Goal: Book appointment/travel/reservation

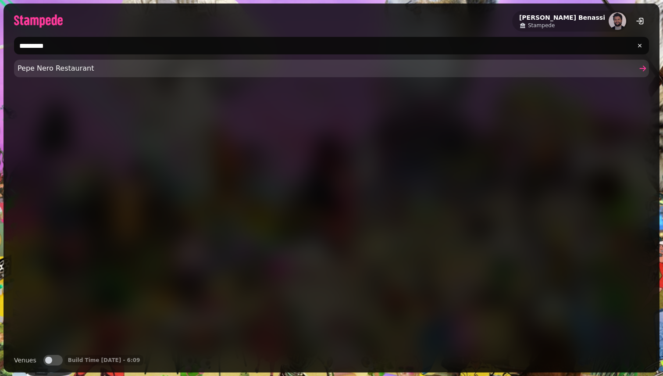
type input "*********"
click at [37, 67] on span "Pepe Nero Restaurant" at bounding box center [327, 68] width 619 height 11
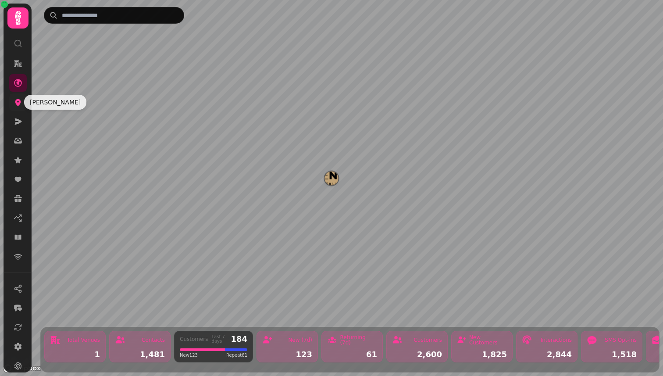
click at [15, 106] on icon at bounding box center [18, 102] width 9 height 9
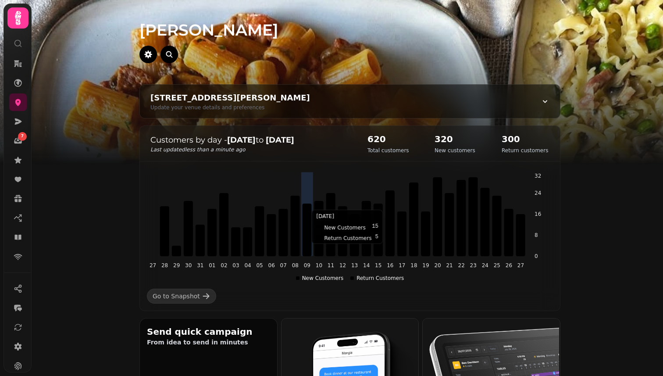
scroll to position [251, 0]
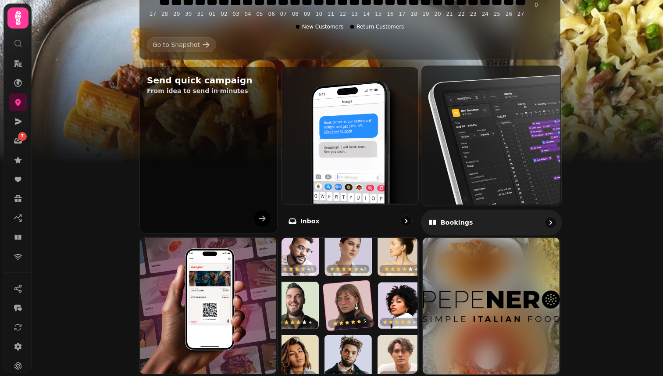
click at [435, 159] on img at bounding box center [490, 134] width 140 height 140
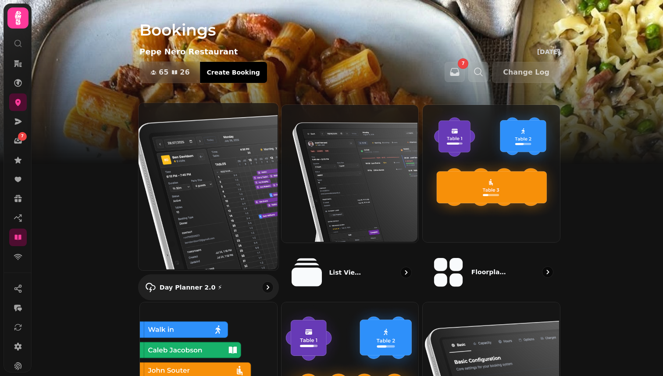
click at [199, 151] on img at bounding box center [208, 185] width 140 height 167
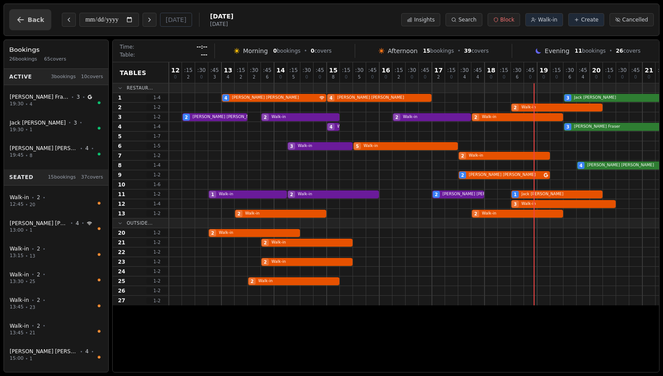
click at [27, 16] on button "Back" at bounding box center [30, 19] width 42 height 21
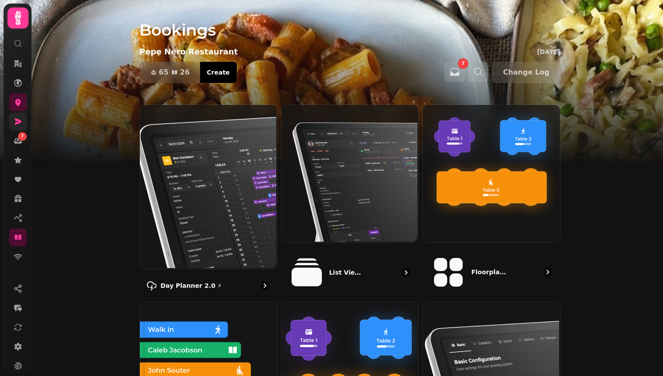
click at [14, 117] on icon at bounding box center [18, 121] width 9 height 9
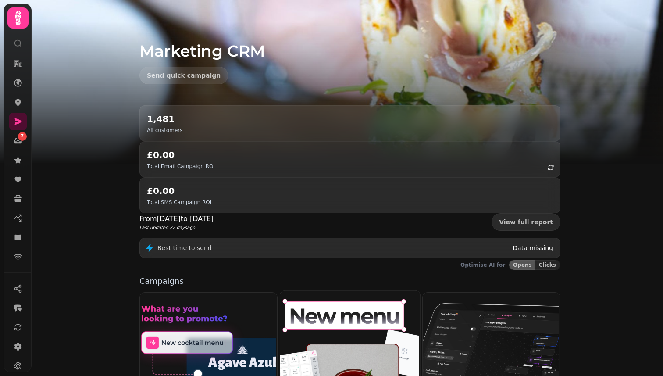
click at [369, 311] on img at bounding box center [349, 370] width 140 height 160
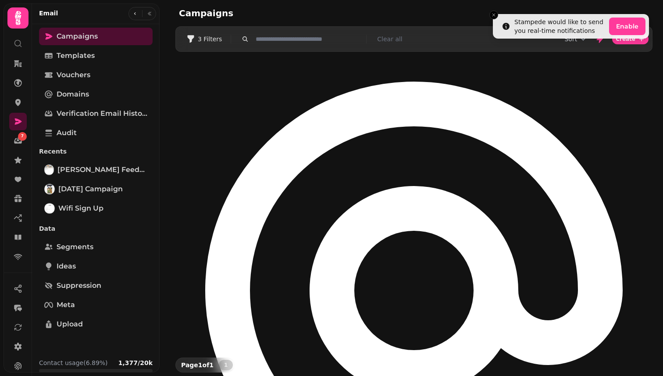
drag, startPoint x: 655, startPoint y: 74, endPoint x: 195, endPoint y: 64, distance: 459.8
click at [195, 64] on div "No sending domain added Go to addresses & domains [PERSON_NAME] Feedback Create…" at bounding box center [414, 355] width 498 height 606
click at [92, 83] on link "Vouchers" at bounding box center [95, 75] width 113 height 18
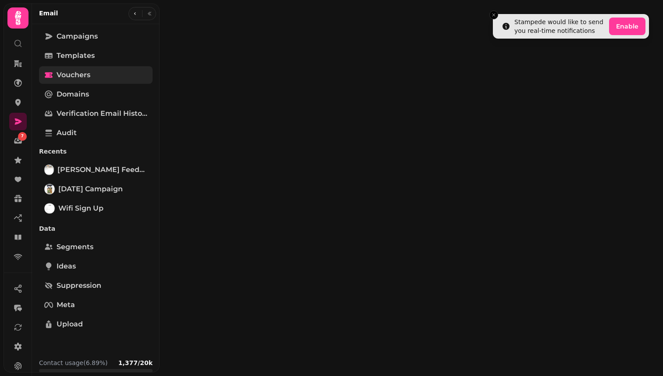
click at [92, 83] on link "Vouchers" at bounding box center [95, 75] width 113 height 18
select select "**"
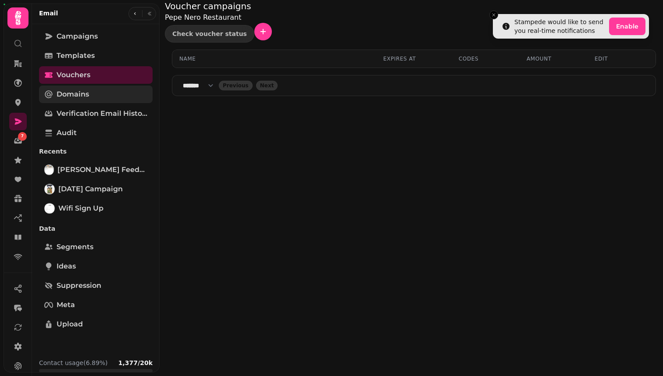
click at [90, 94] on link "Domains" at bounding box center [95, 94] width 113 height 18
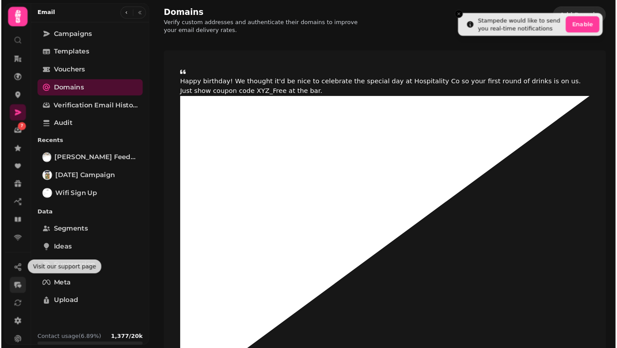
scroll to position [69, 0]
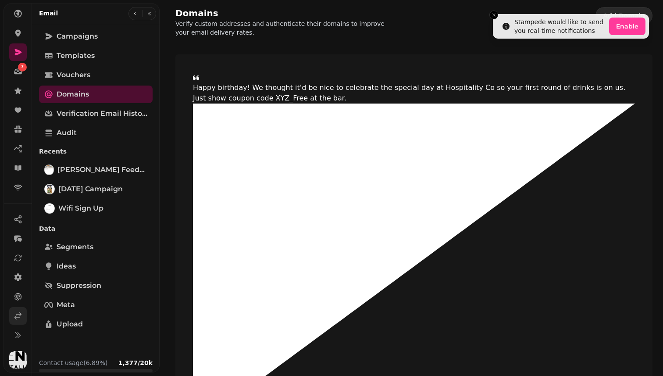
click at [17, 322] on link at bounding box center [18, 316] width 18 height 18
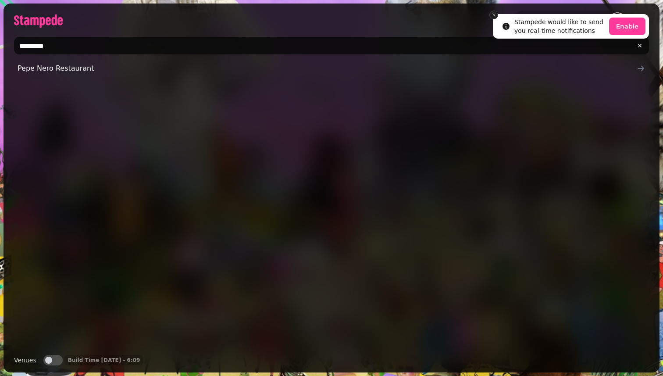
click at [494, 14] on icon "Close toast" at bounding box center [493, 14] width 5 height 5
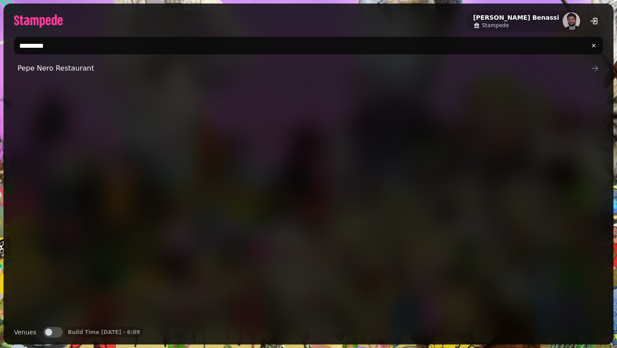
click at [348, 188] on div "Pepe Nero Restaurant" at bounding box center [308, 190] width 589 height 260
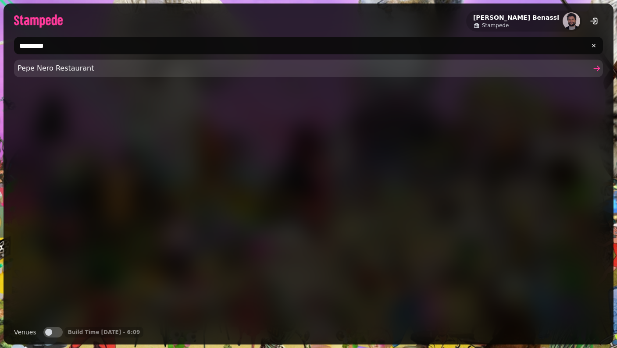
click at [180, 69] on span "Pepe Nero Restaurant" at bounding box center [304, 68] width 573 height 11
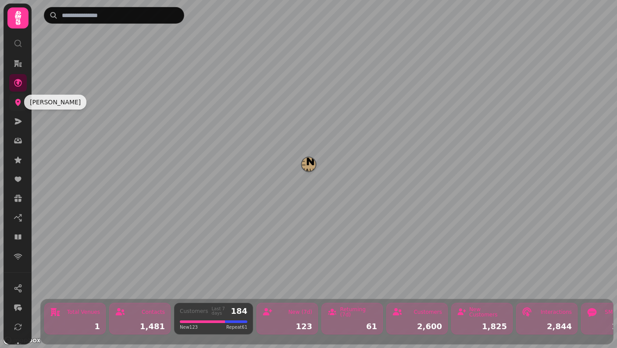
click at [19, 103] on icon at bounding box center [18, 102] width 6 height 7
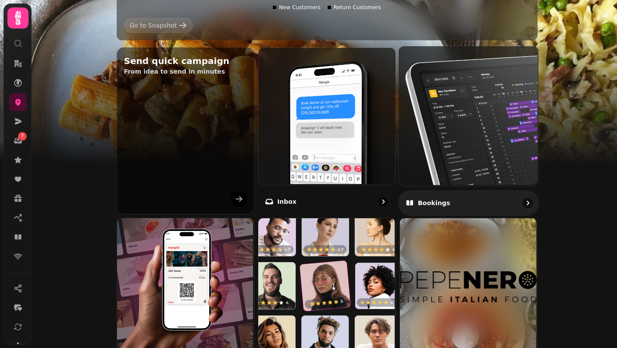
scroll to position [264, 0]
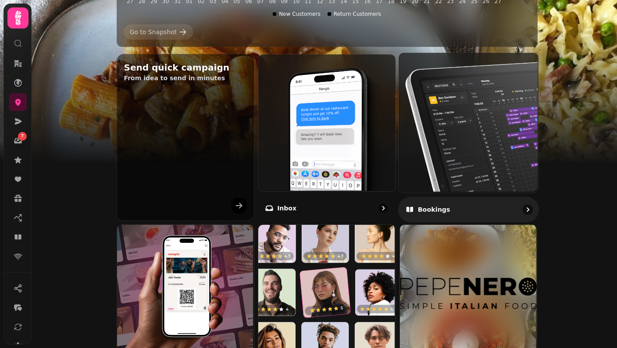
click at [469, 96] on img at bounding box center [467, 122] width 140 height 140
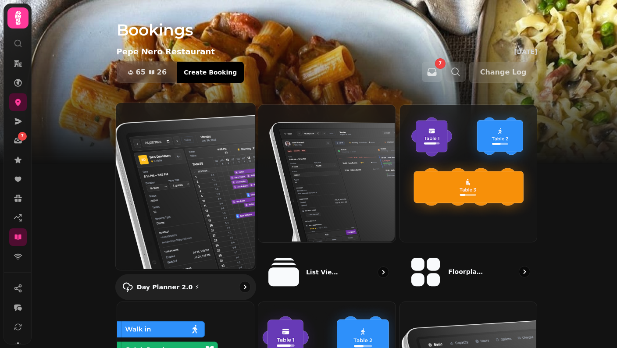
click at [177, 174] on img at bounding box center [184, 185] width 140 height 167
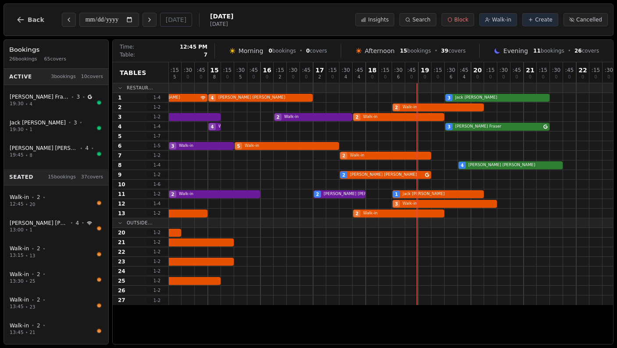
scroll to position [0, 121]
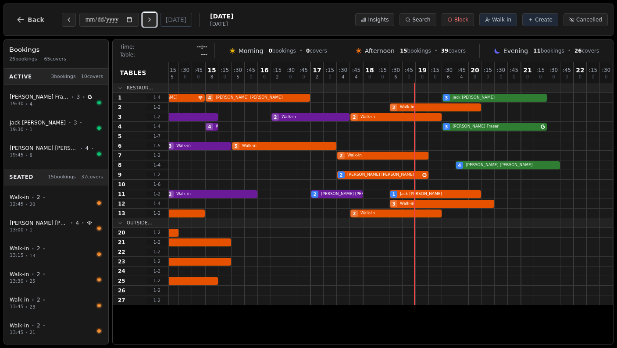
click at [153, 15] on button "Next day" at bounding box center [149, 20] width 14 height 14
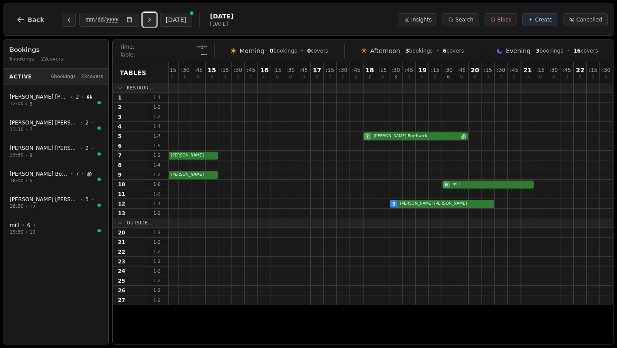
click at [152, 24] on button "Next day" at bounding box center [149, 20] width 14 height 14
type input "**********"
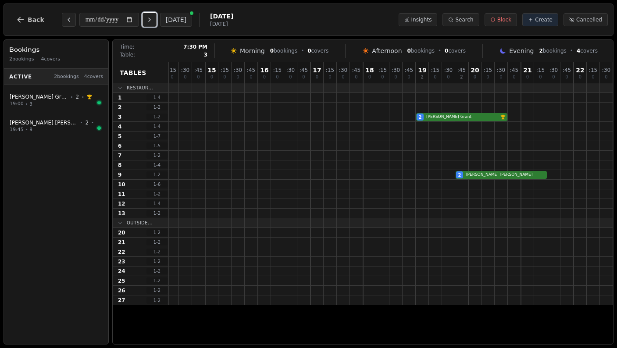
click at [447, 116] on div "2 [PERSON_NAME] VIP customer (11 visits)" at bounding box center [329, 117] width 565 height 10
select select "****"
select select "*"
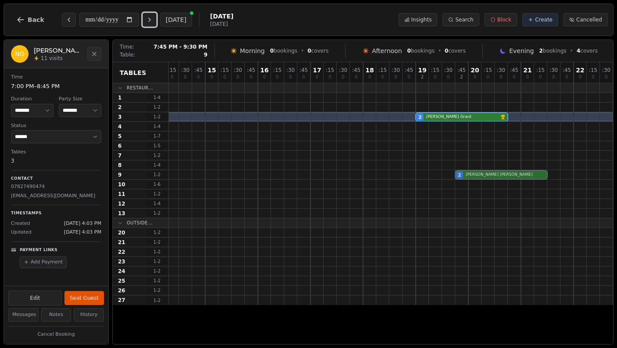
click at [493, 176] on div "2 [PERSON_NAME]" at bounding box center [329, 175] width 565 height 10
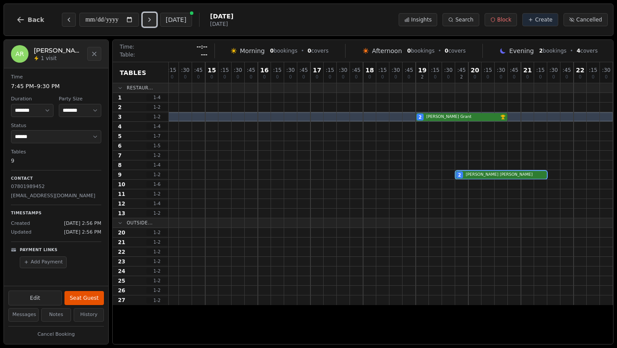
click at [152, 20] on icon "Next day" at bounding box center [149, 19] width 7 height 7
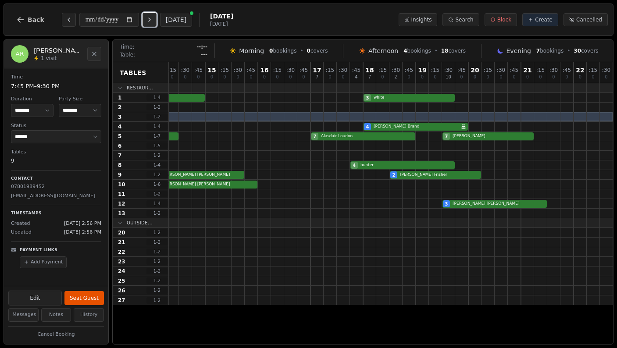
click at [153, 21] on icon "Next day" at bounding box center [149, 19] width 7 height 7
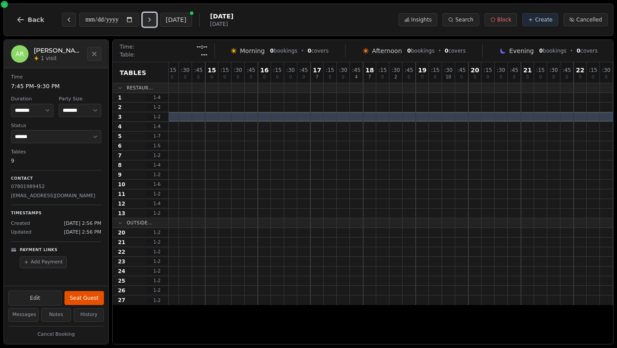
click at [153, 21] on icon "Next day" at bounding box center [149, 19] width 7 height 7
type input "**********"
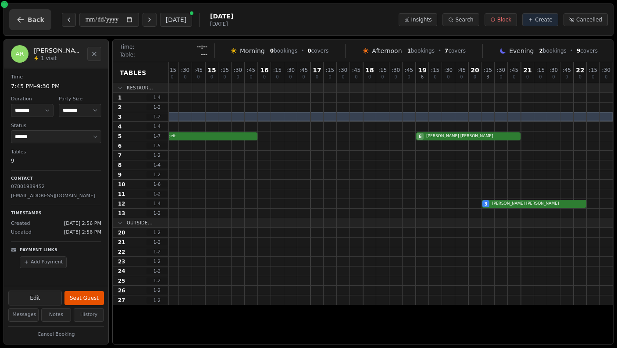
click at [17, 18] on icon "button" at bounding box center [20, 19] width 9 height 9
